Goal: Information Seeking & Learning: Learn about a topic

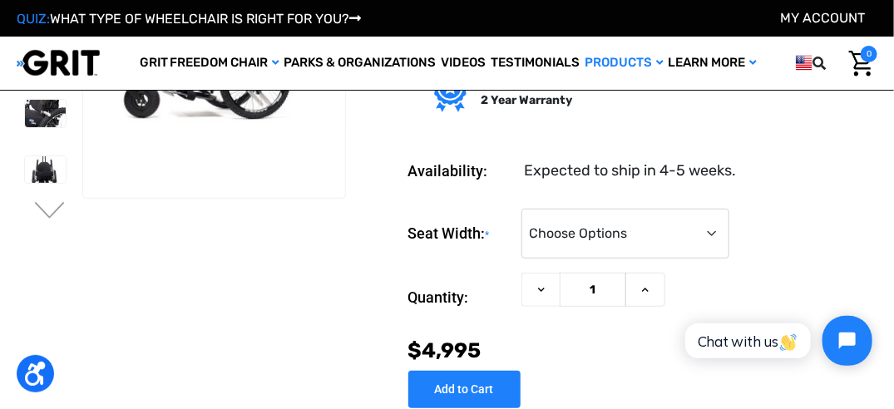
scroll to position [166, 0]
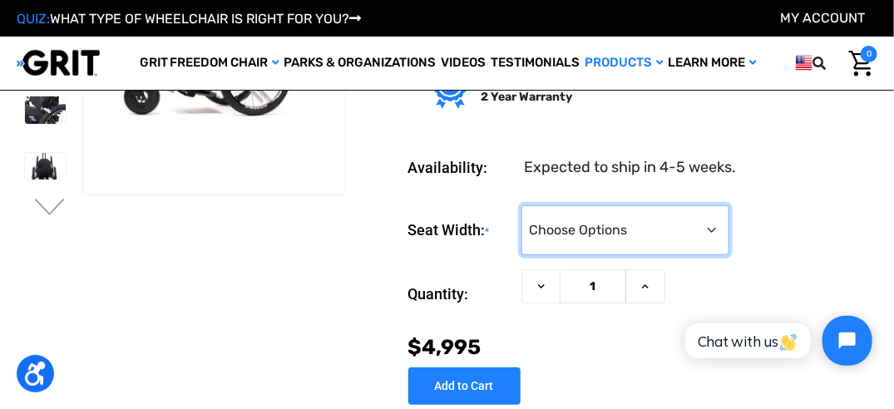
click at [711, 228] on select "Choose Options <10" 11-12"" at bounding box center [626, 230] width 208 height 50
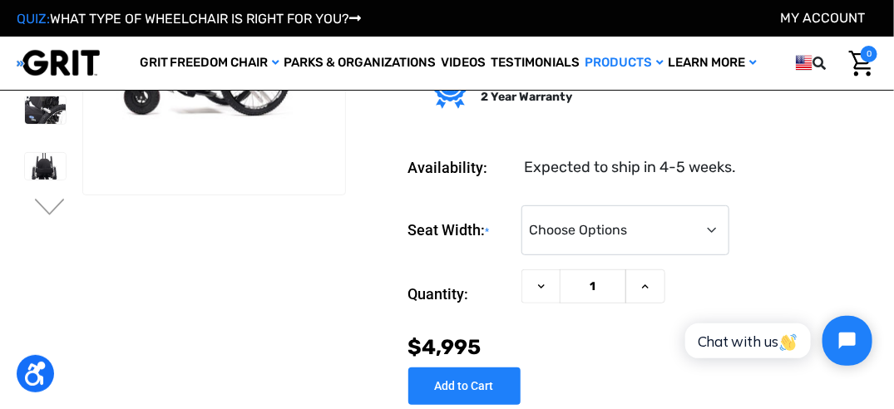
click at [314, 216] on section "Previous Next" at bounding box center [181, 138] width 341 height 495
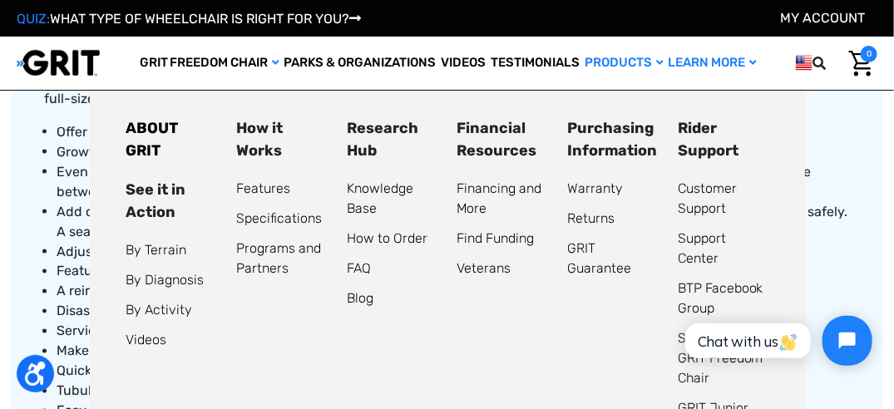
scroll to position [915, 0]
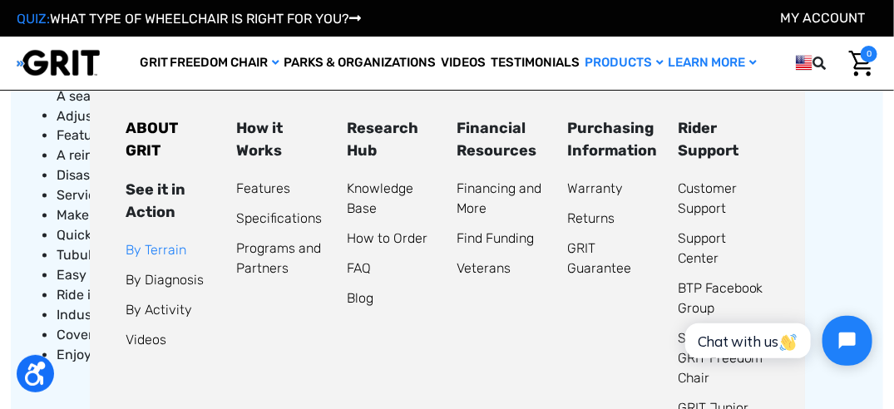
click at [166, 258] on link "By Terrain" at bounding box center [156, 250] width 61 height 16
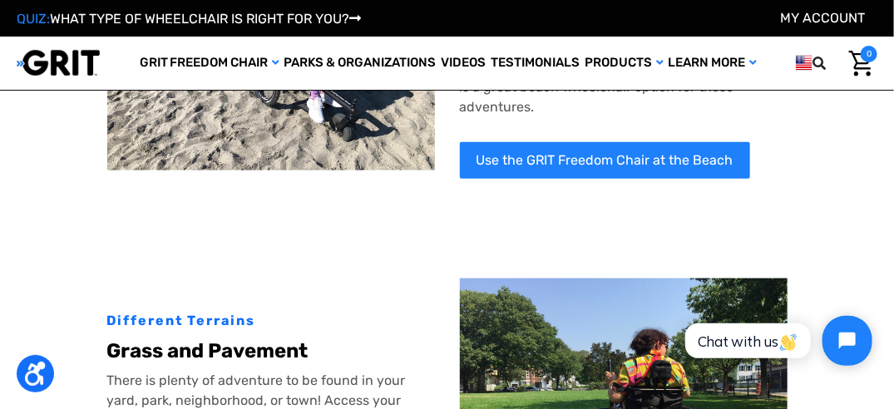
scroll to position [582, 0]
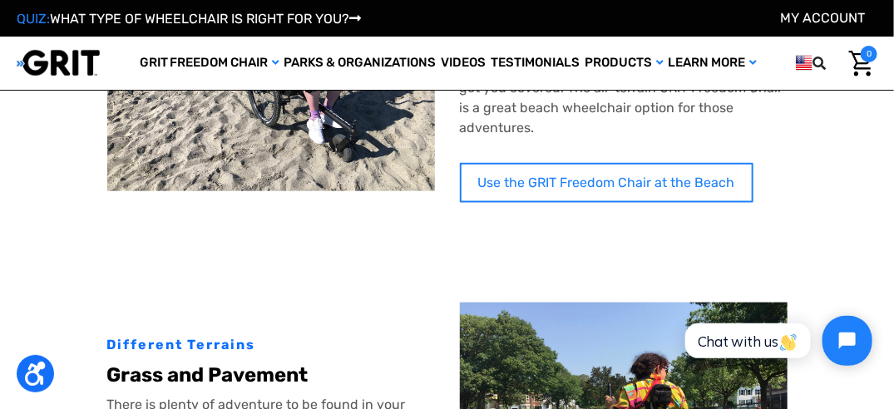
click at [565, 176] on link "Use the GRIT Freedom Chair at the Beach" at bounding box center [607, 183] width 294 height 40
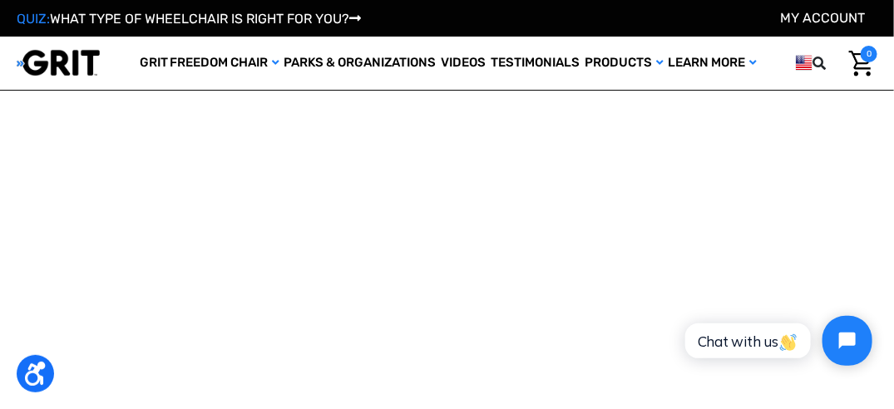
scroll to position [982, 0]
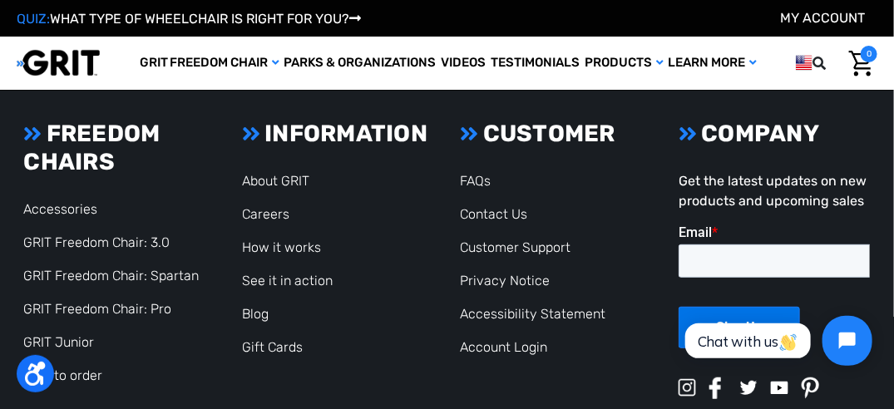
scroll to position [2223, 0]
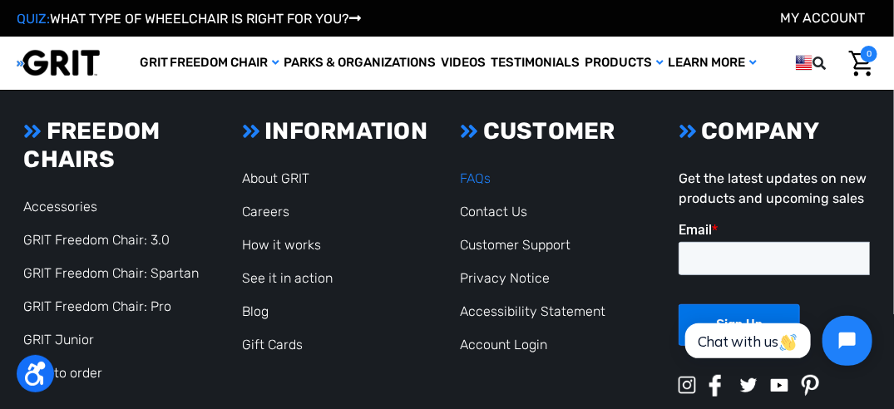
click at [479, 173] on link "FAQs" at bounding box center [476, 179] width 31 height 16
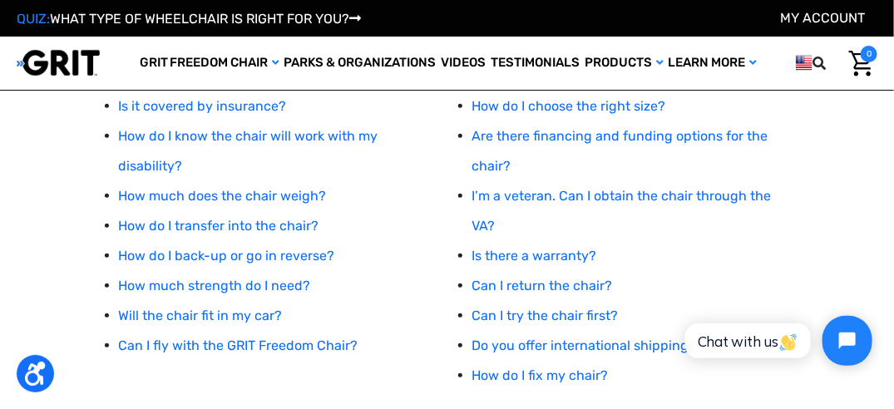
scroll to position [333, 0]
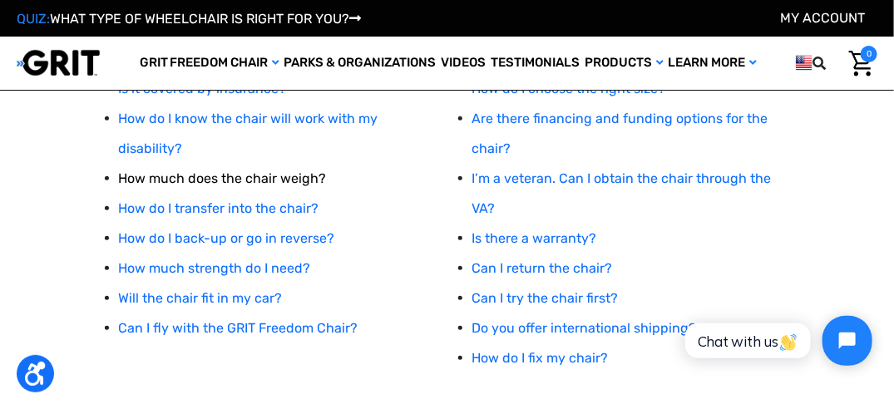
click at [284, 171] on link "How much does the chair weigh?" at bounding box center [223, 179] width 208 height 16
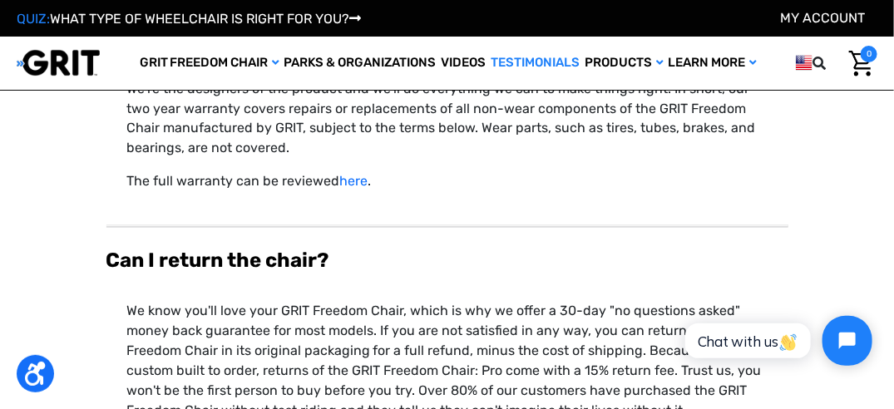
scroll to position [5092, 0]
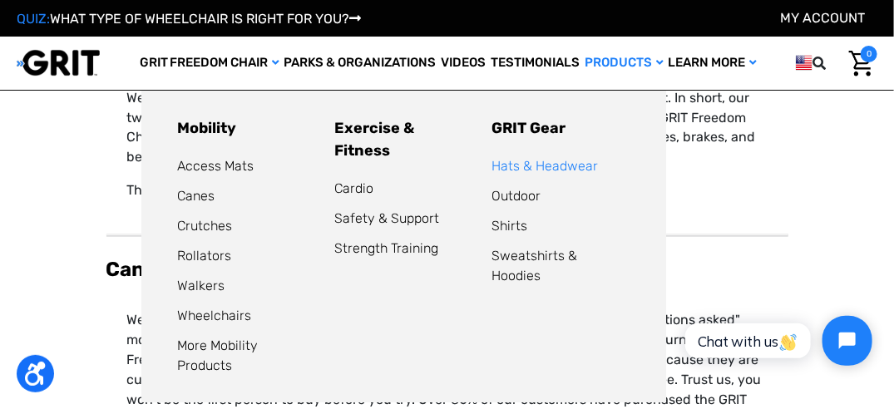
click at [527, 166] on link "Hats & Headwear" at bounding box center [546, 166] width 106 height 16
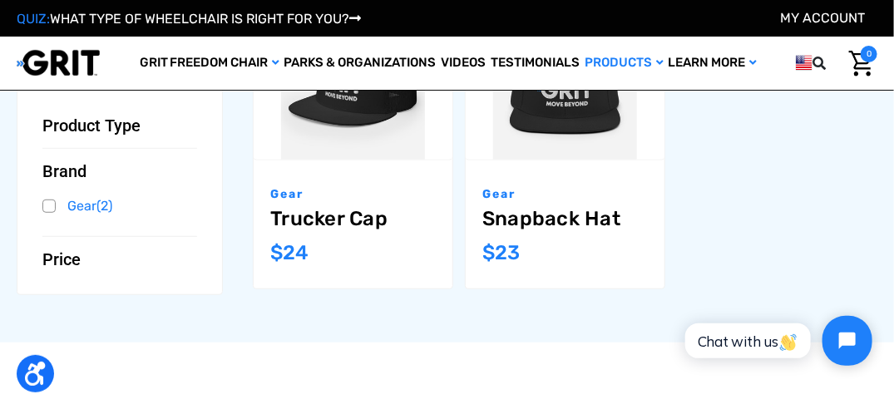
scroll to position [250, 0]
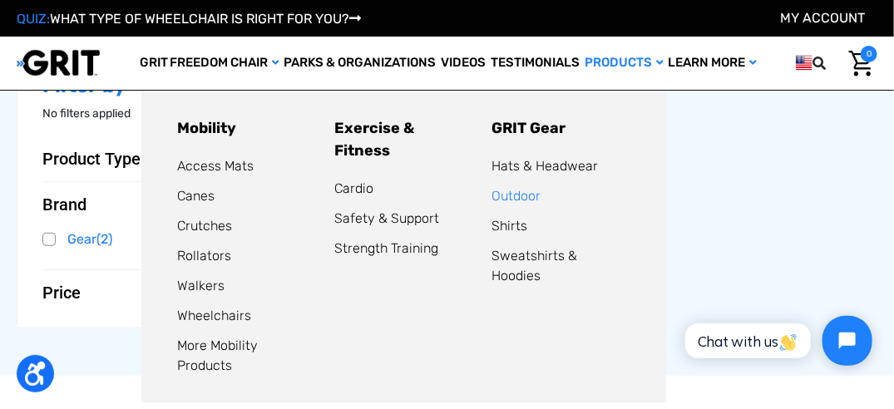
click at [531, 199] on link "Outdoor" at bounding box center [517, 196] width 49 height 16
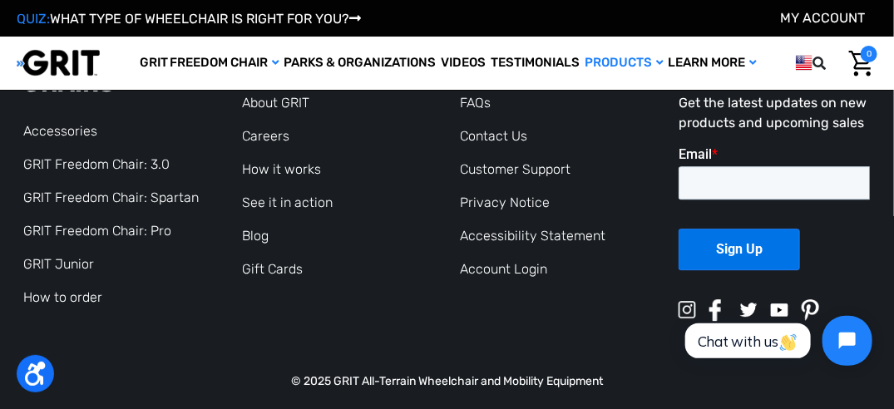
scroll to position [1478, 0]
